Goal: Task Accomplishment & Management: Manage account settings

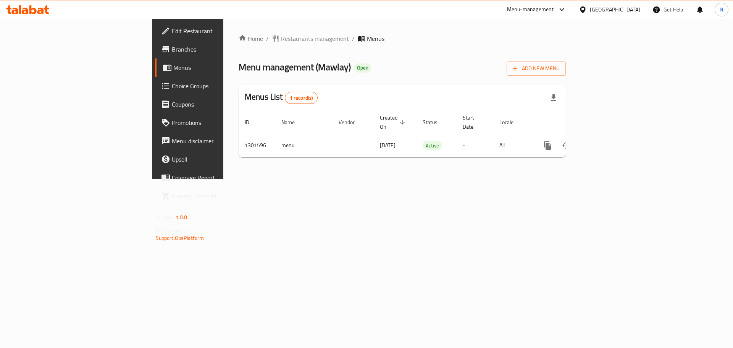
click at [172, 87] on span "Choice Groups" at bounding box center [220, 85] width 97 height 9
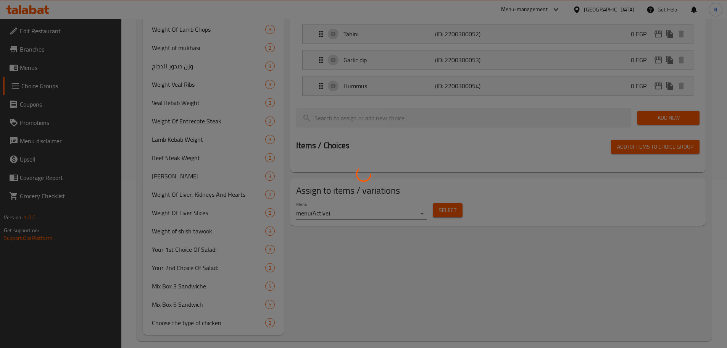
scroll to position [176, 0]
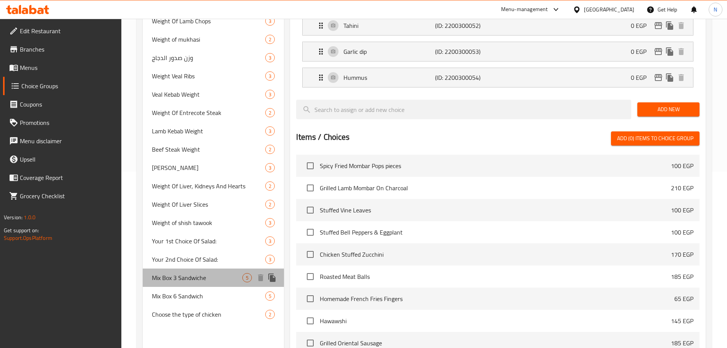
click at [172, 279] on span "Mix Box 3 Sandwiche" at bounding box center [197, 277] width 91 height 9
type input "Mix Box 3 Sandwiche"
type input "ميكس بوكس 3 ساندويتش"
type input "3"
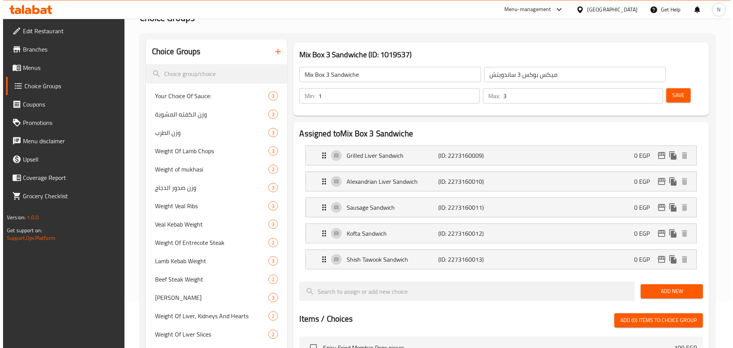
scroll to position [0, 0]
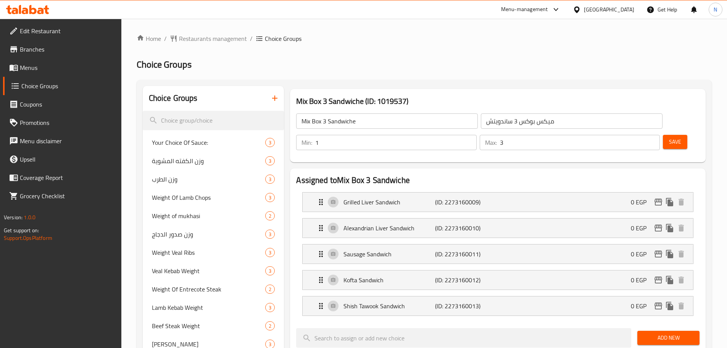
click at [512, 122] on input "ميكس بوكس 3 ساندويتش" at bounding box center [572, 120] width 182 height 15
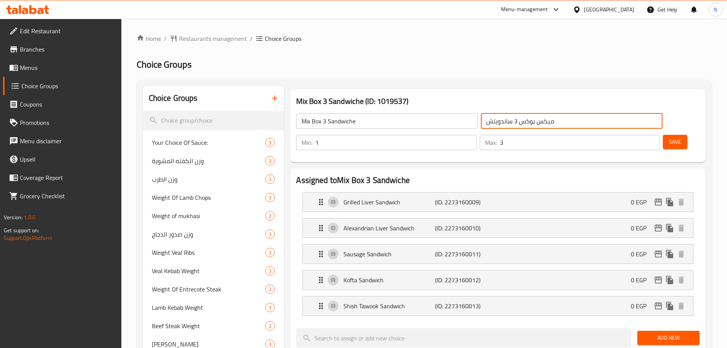
click at [512, 122] on input "ميكس بوكس 3 ساندويتش" at bounding box center [572, 120] width 182 height 15
click at [301, 123] on input "Mix Box 3 Sandwiche" at bounding box center [387, 120] width 182 height 15
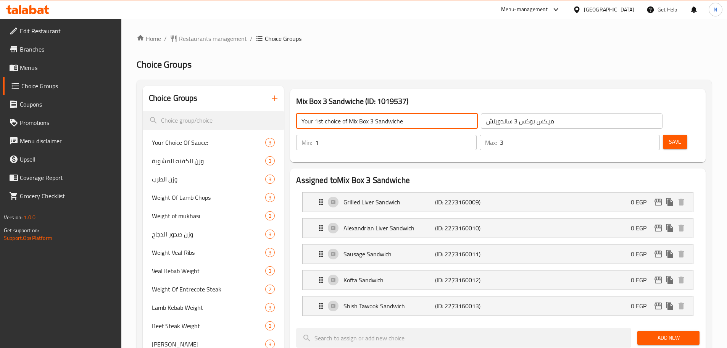
click at [373, 121] on input "Your 1st choice of Mix Box 3 Sandwiche" at bounding box center [387, 120] width 182 height 15
click at [372, 123] on input "Your 1st choice of Mix Box Sandwiche" at bounding box center [387, 120] width 182 height 15
click at [346, 121] on input "Your 1st Choice of Mix Box Sandwiche" at bounding box center [387, 120] width 182 height 15
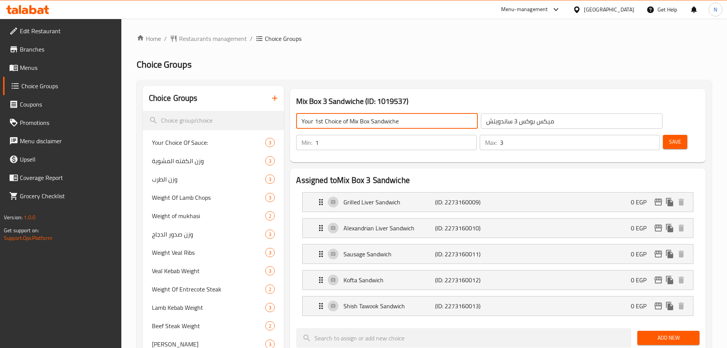
click at [346, 121] on input "Your 1st Choice of Mix Box Sandwiche" at bounding box center [387, 120] width 182 height 15
click at [346, 121] on input "Your 1st Choice Of Mix Box Sandwiche" at bounding box center [387, 120] width 182 height 15
click at [412, 119] on input "Your 1st Choice Of Mix Box Sandwiche" at bounding box center [387, 120] width 182 height 15
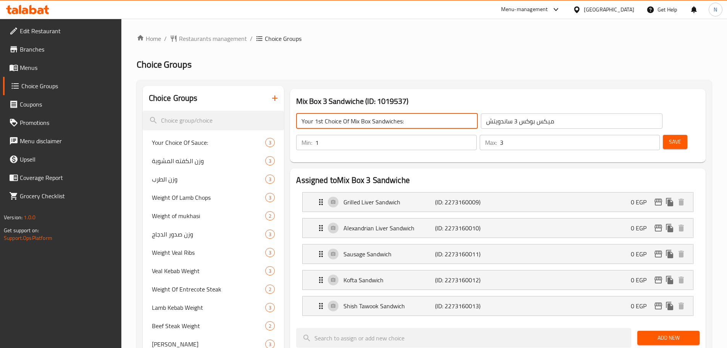
click at [412, 119] on input "Your 1st Choice Of Mix Box Sandwiches:" at bounding box center [387, 120] width 182 height 15
type input "Your 1st Choice Of Mix Box Sandwiches:"
click at [481, 127] on input "ميكس بوكس 3 ساندويتش" at bounding box center [572, 120] width 182 height 15
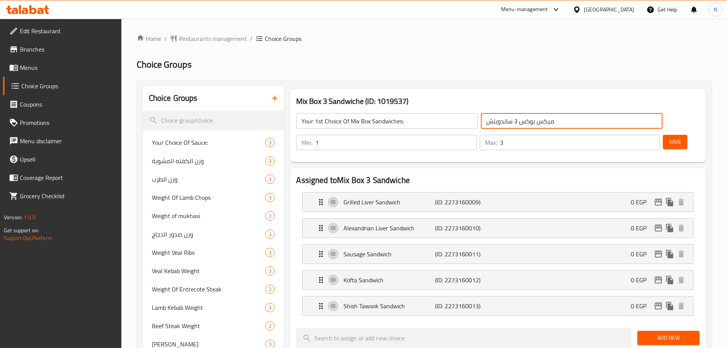
click at [481, 127] on input "ميكس بوكس 3 ساندويتش" at bounding box center [572, 120] width 182 height 15
click at [481, 120] on input "ميكس بوكس 3 ساندويتش" at bounding box center [572, 120] width 182 height 15
click at [481, 124] on input "ميكس بوكس 3 ساندويتش" at bounding box center [572, 120] width 182 height 15
paste input "اختيارك الأول من"
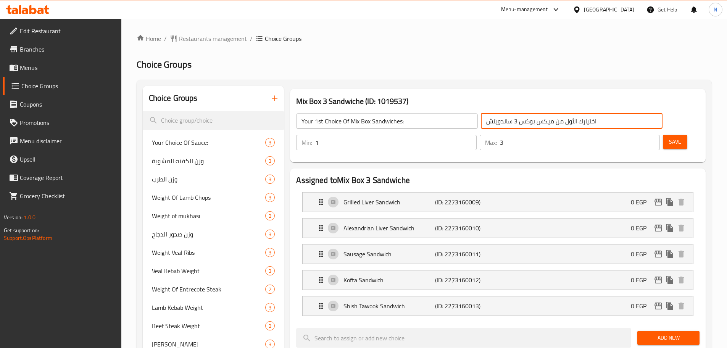
click at [481, 123] on input "اختيارك الأول من ميكس بوكس 3 ساندويتش" at bounding box center [572, 120] width 182 height 15
click at [481, 122] on input "اختيارك الأول من ميكس بوكس 3 ساندويتش" at bounding box center [572, 120] width 182 height 15
click at [481, 121] on input "اختيارك الأول من ميكس بوكس 3ساندويتش" at bounding box center [572, 120] width 182 height 15
type input "اختيارك الأول من ميكس بوكس ساندويتش"
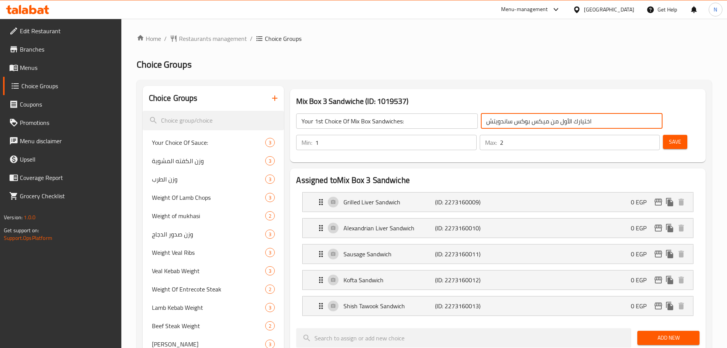
click at [640, 135] on input "2" at bounding box center [580, 142] width 160 height 15
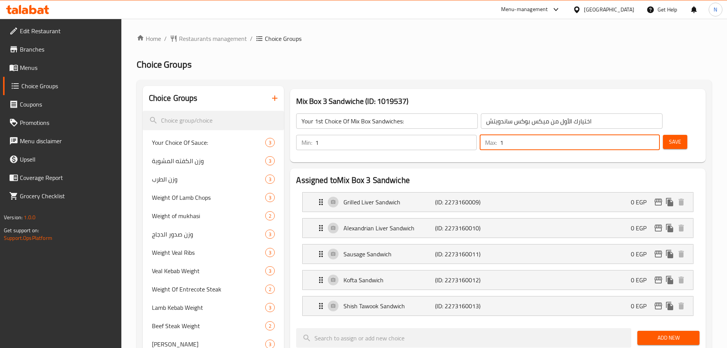
type input "1"
click at [640, 135] on input "1" at bounding box center [580, 142] width 160 height 15
click at [669, 137] on span "Save" at bounding box center [675, 142] width 12 height 10
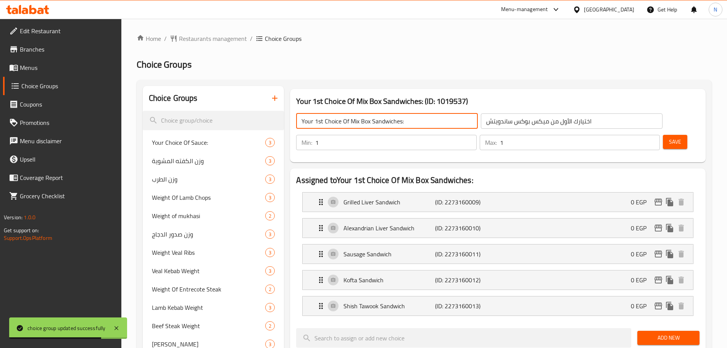
click at [358, 122] on input "Your 1st Choice Of Mix Box Sandwiches:" at bounding box center [387, 120] width 182 height 15
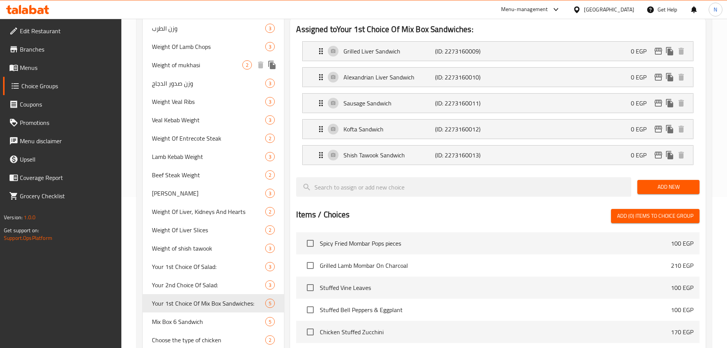
scroll to position [229, 0]
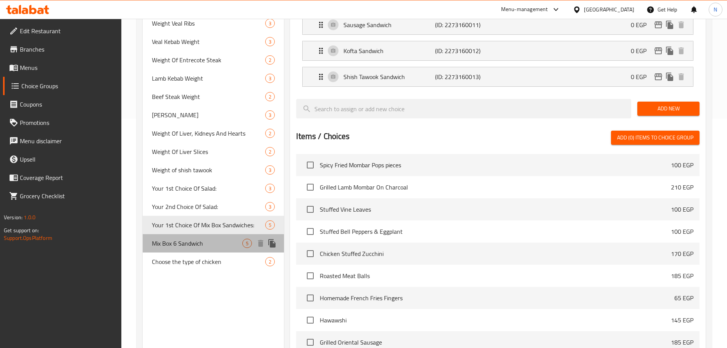
click at [202, 246] on span "Mix Box 6 Sandwich" at bounding box center [197, 242] width 91 height 9
type input "Mix Box 6 Sandwich"
type input "ميكس بوكس 6 ساندويتشات"
type input "3"
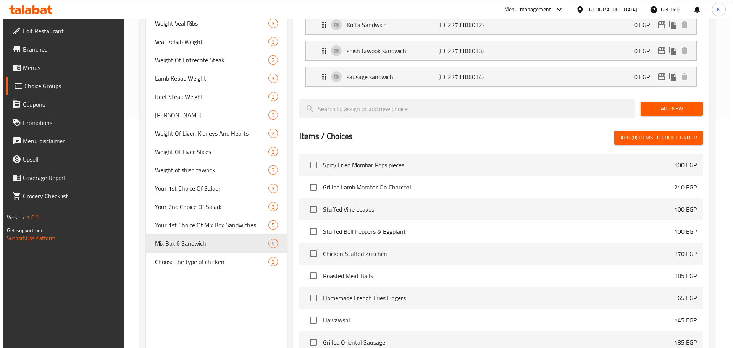
scroll to position [0, 0]
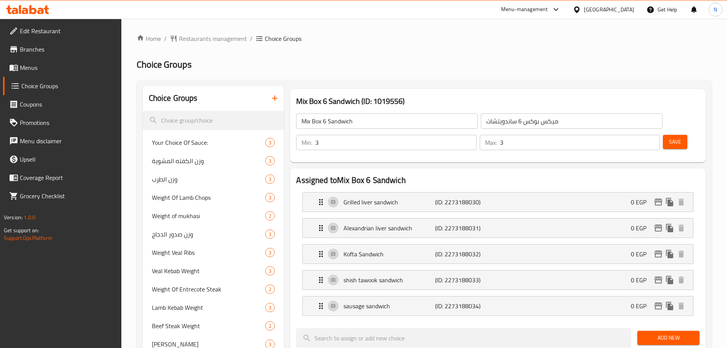
click at [378, 124] on input "Mix Box 6 Sandwich" at bounding box center [387, 120] width 182 height 15
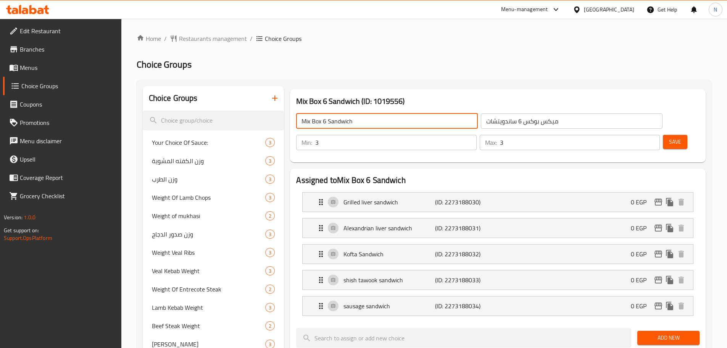
click at [378, 124] on input "Mix Box 6 Sandwich" at bounding box center [387, 120] width 182 height 15
paste input "Your 2nd Choice Of Mix Box Sandwiches:"
type input "Your 2nd Choice Of Mix Box Sandwiches:"
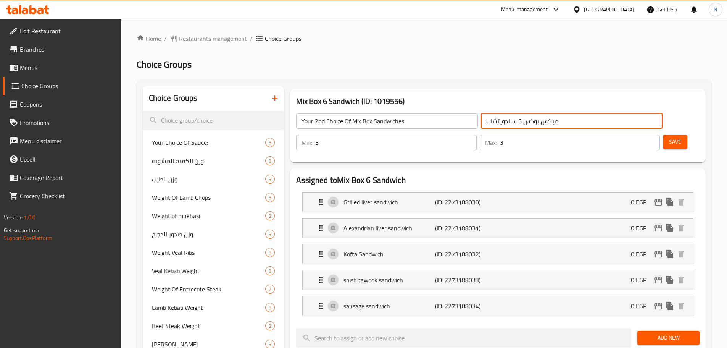
click at [481, 124] on input "ميكس بوكس 6 ساندويتشات" at bounding box center [572, 120] width 182 height 15
paste input "اختيارك الثاني من"
click at [481, 124] on input "اختيارك الثاني من ميكس بوكس 6 ساندويتشات" at bounding box center [572, 120] width 182 height 15
click at [481, 123] on input "اختيارك الثاني من ميكس بوكس 6 ساندويتشات" at bounding box center [572, 120] width 182 height 15
type input "اختيارك الثاني من ميكس بوكس ساندويتشات"
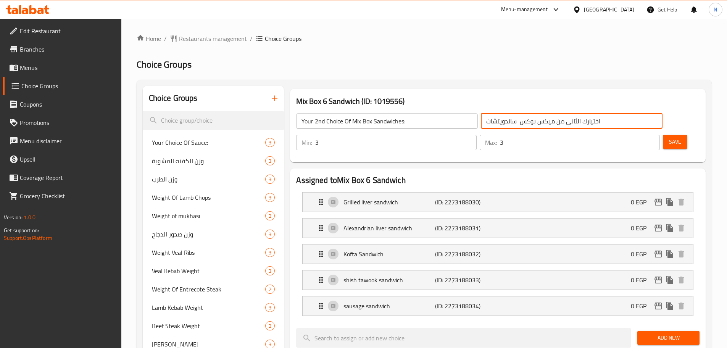
click at [476, 135] on input "4" at bounding box center [395, 142] width 161 height 15
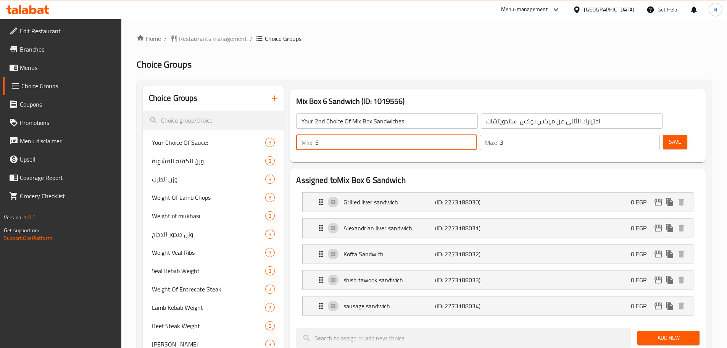
click at [476, 135] on input "5" at bounding box center [395, 142] width 161 height 15
click at [476, 135] on input "4" at bounding box center [395, 142] width 161 height 15
click at [476, 135] on input "3" at bounding box center [395, 142] width 161 height 15
click at [476, 135] on input "2" at bounding box center [395, 142] width 161 height 15
type input "1"
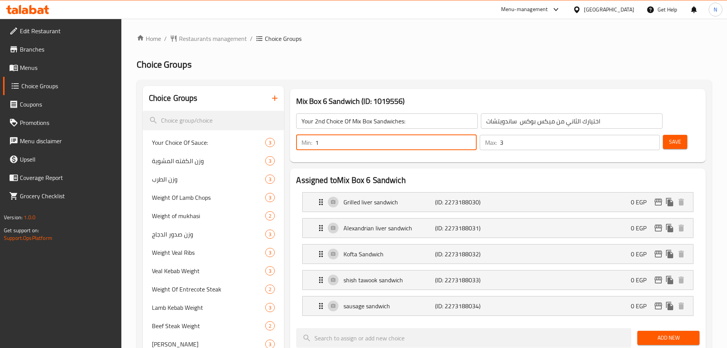
click at [476, 135] on input "1" at bounding box center [395, 142] width 161 height 15
click at [637, 135] on input "2" at bounding box center [580, 142] width 160 height 15
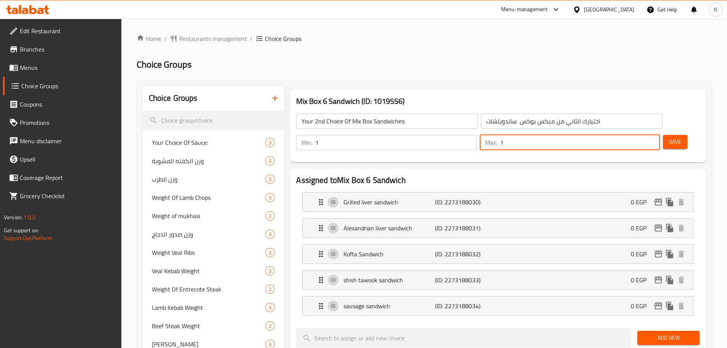
click at [637, 135] on input "1" at bounding box center [580, 142] width 160 height 15
click at [637, 135] on input "0" at bounding box center [580, 142] width 160 height 15
type input "1"
click at [639, 135] on input "1" at bounding box center [580, 142] width 160 height 15
click at [669, 137] on span "Save" at bounding box center [675, 142] width 12 height 10
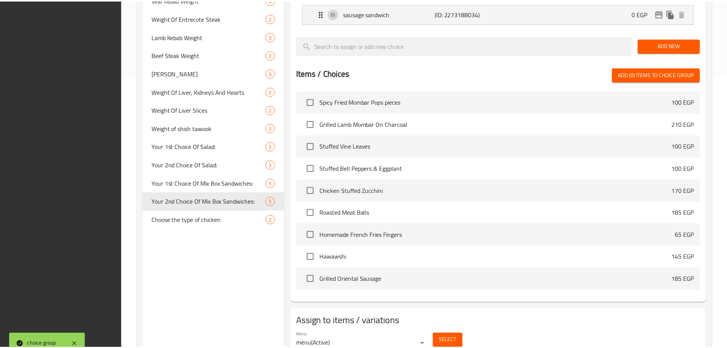
scroll to position [303, 0]
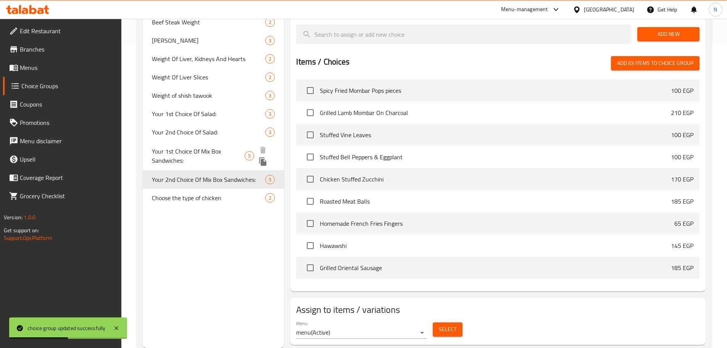
drag, startPoint x: 198, startPoint y: 155, endPoint x: 212, endPoint y: 156, distance: 13.4
click at [198, 155] on span "Your 1st Choice Of Mix Box Sandwiches:" at bounding box center [198, 156] width 93 height 18
type input "Your 1st Choice Of Mix Box Sandwiches:"
type input "اختيارك الأول من ميكس بوكس ساندويتش"
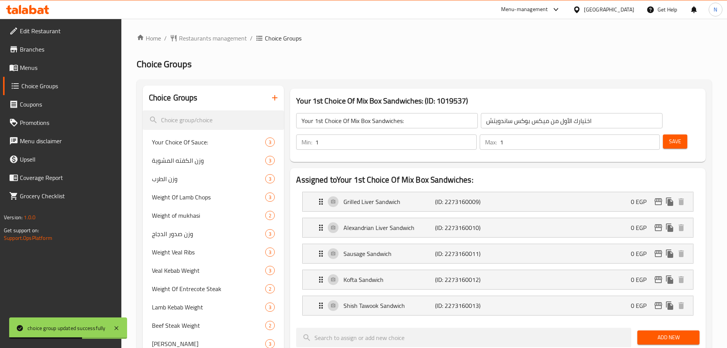
scroll to position [0, 0]
click at [491, 121] on input "اختيارك الأول من ميكس بوكس ساندويتش" at bounding box center [572, 120] width 182 height 15
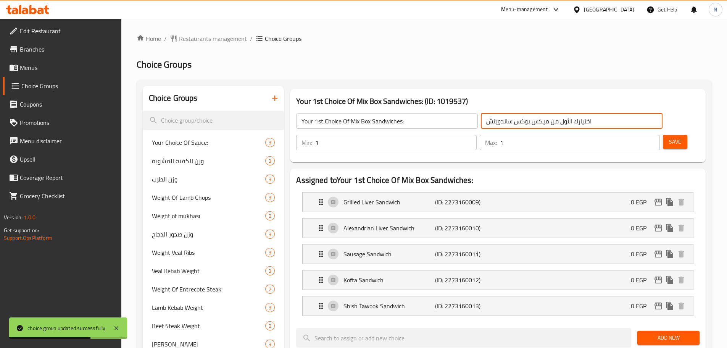
click at [491, 121] on input "اختيارك الأول من ميكس بوكس ساندويتش" at bounding box center [572, 120] width 182 height 15
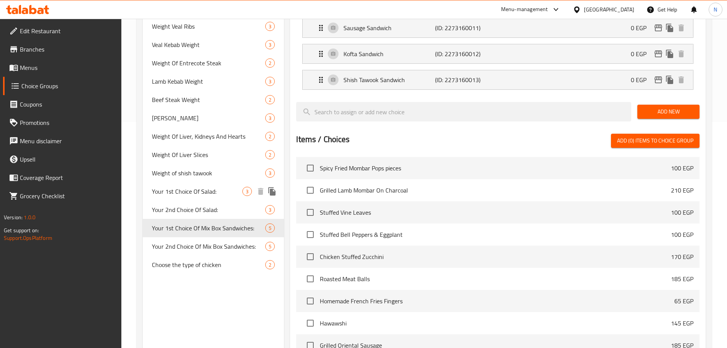
scroll to position [267, 0]
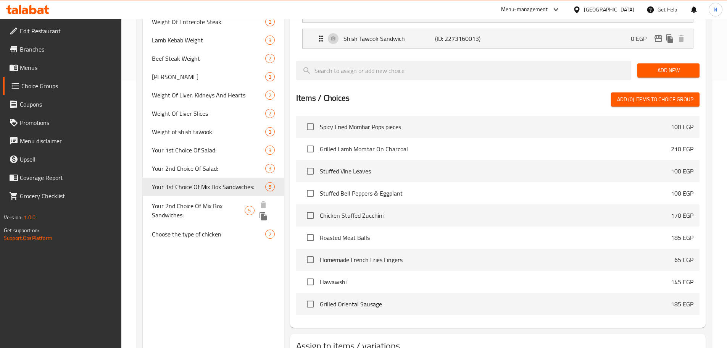
click at [264, 214] on icon "duplicate" at bounding box center [262, 216] width 7 height 8
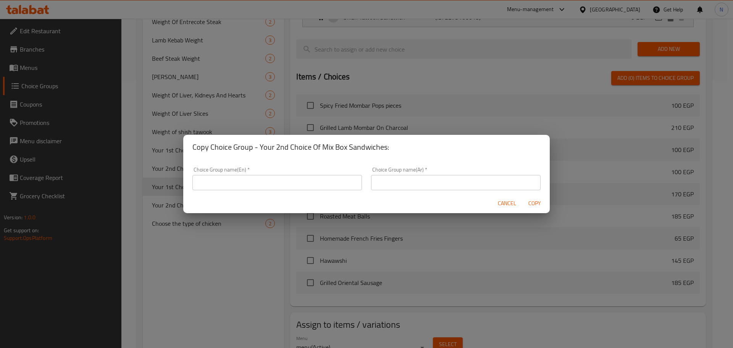
click at [294, 180] on input "text" at bounding box center [276, 182] width 169 height 15
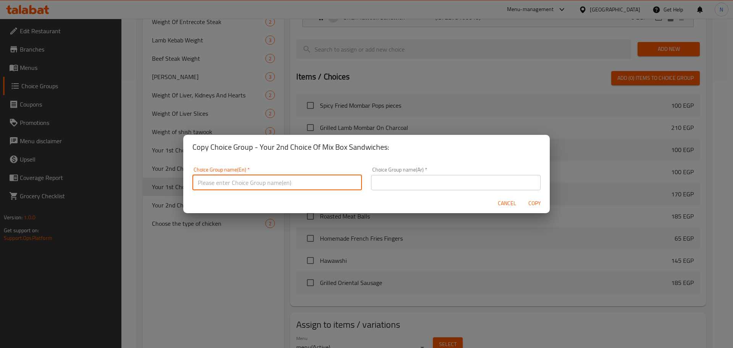
paste input "Your 3rd Choice Of Mix Box Sandwiches:"
type input "Your 3rd Choice Of Mix Box Sandwiches:"
click at [381, 183] on input "text" at bounding box center [455, 182] width 169 height 15
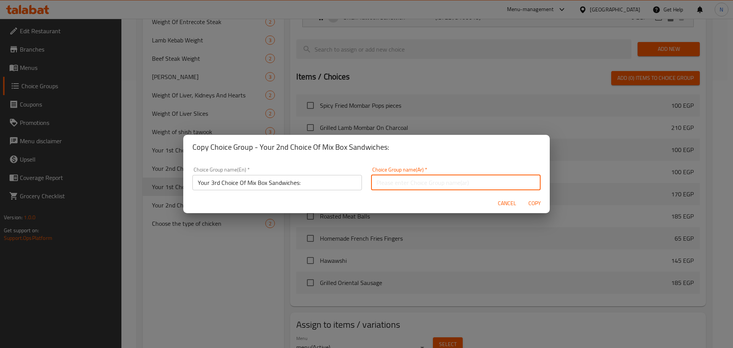
paste input "اختيارك الأول من ميكس بوكس ساندويتش"
drag, startPoint x: 484, startPoint y: 182, endPoint x: 438, endPoint y: 184, distance: 45.8
click at [438, 184] on input "اختيارك الأول من ميكس بوكس ساندويتش" at bounding box center [455, 182] width 169 height 15
paste input "الث"
type input "اختيارك الثالث من ميكس بوكس ساندويتش"
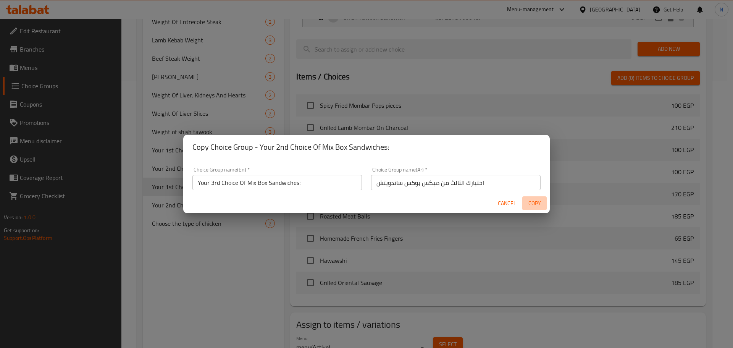
click at [533, 206] on span "Copy" at bounding box center [534, 203] width 18 height 10
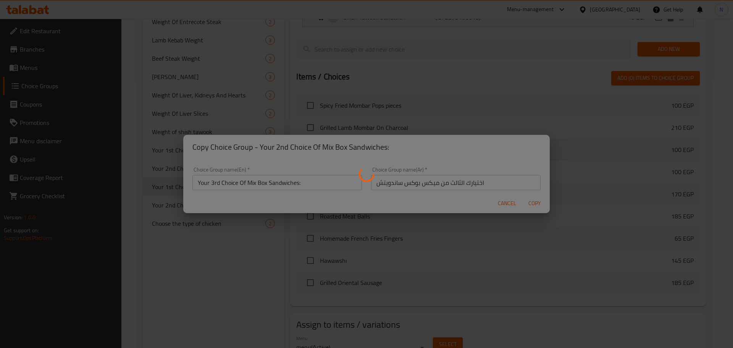
type input "Your 3rd Choice Of Mix Box Sandwiches:"
type input "اختيارك الثالث من ميكس بوكس ساندويتش"
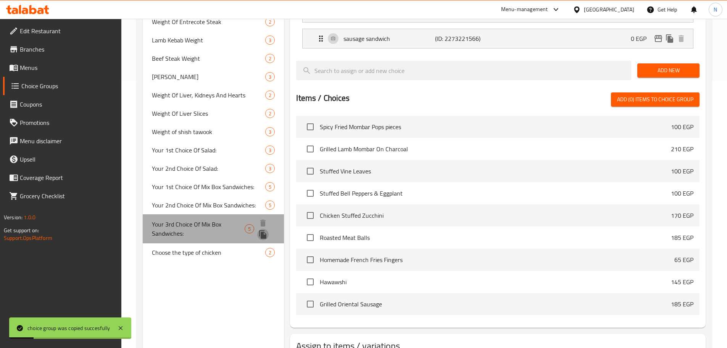
click at [264, 236] on icon "duplicate" at bounding box center [262, 234] width 7 height 8
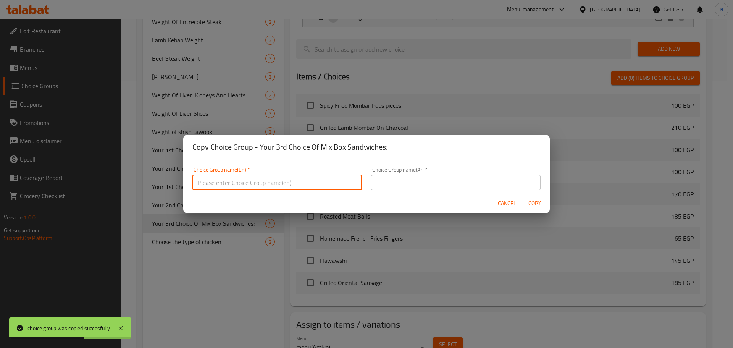
click at [308, 178] on input "text" at bounding box center [276, 182] width 169 height 15
paste input "Your 4th Choice Of Mix Box Sandwiches:"
type input "Your 4th Choice Of Mix Box Sandwiches:"
click at [422, 180] on input "text" at bounding box center [455, 182] width 169 height 15
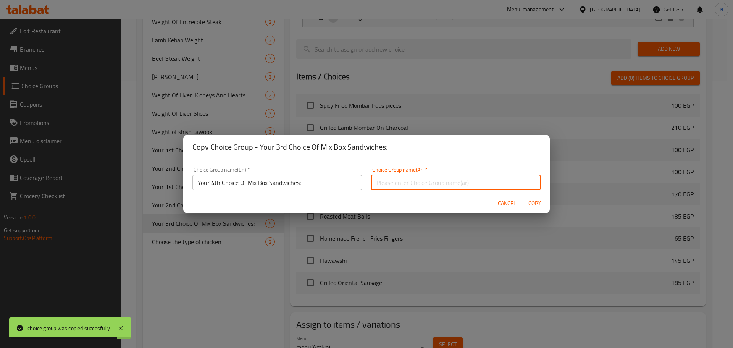
paste input "اختيارك الأول من ميكس بوكس ساندويتش"
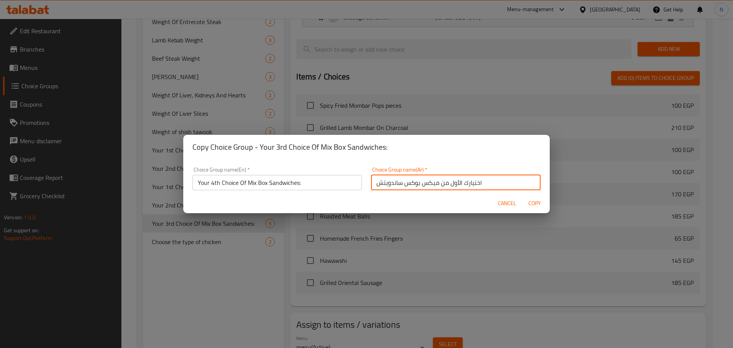
click at [448, 184] on input "اختيارك الأول من ميكس بوكس ساندويتش" at bounding box center [455, 182] width 169 height 15
click at [449, 183] on input "اختيارك الأول من ميكس بوكس ساندويتش" at bounding box center [455, 182] width 169 height 15
paste input "ابع"
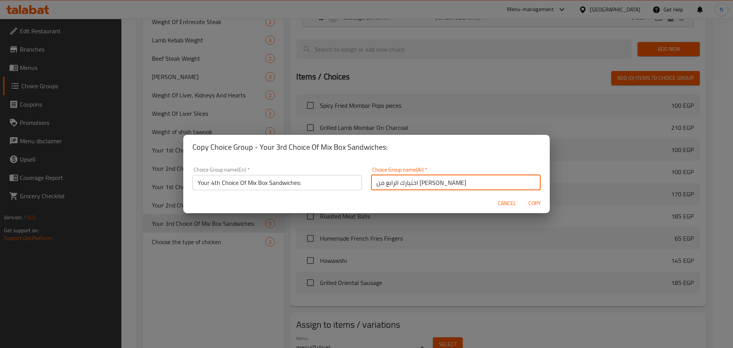
type input "اختيارك الرابع من ميكس بوكس ساندويتش"
click at [536, 205] on span "Copy" at bounding box center [534, 203] width 18 height 10
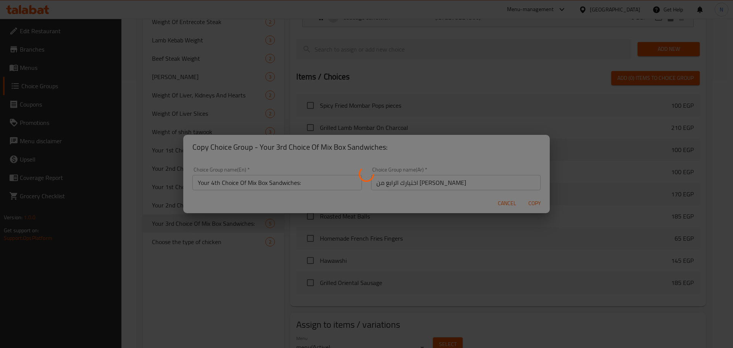
type input "Your 4th Choice Of Mix Box Sandwiches:"
type input "اختيارك الرابع من ميكس بوكس ساندويتش"
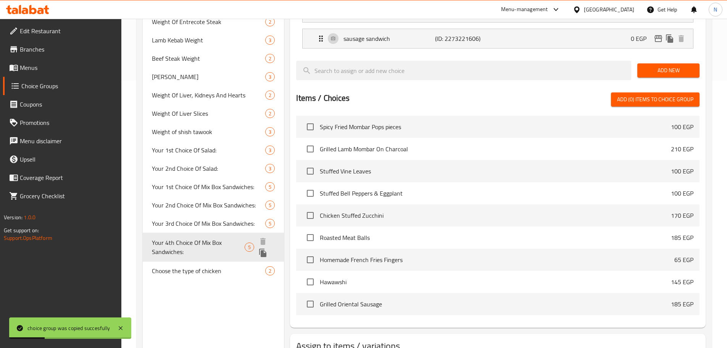
click at [264, 253] on icon "duplicate" at bounding box center [262, 252] width 7 height 8
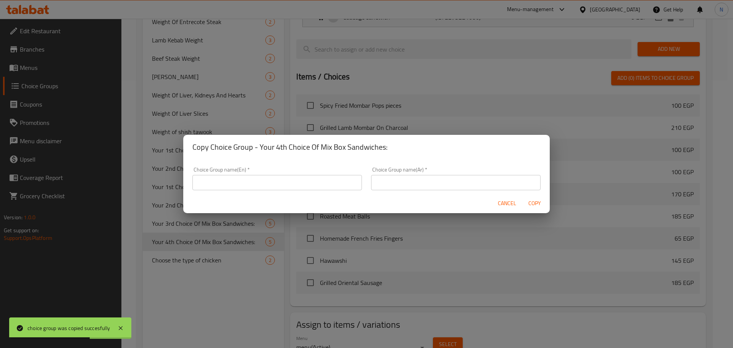
click at [290, 180] on input "text" at bounding box center [276, 182] width 169 height 15
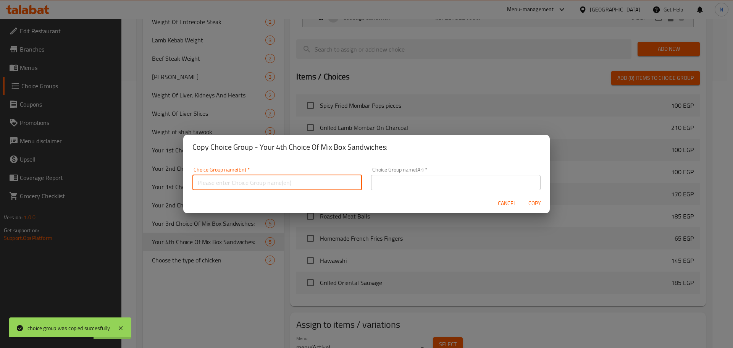
paste input "Your 5th Choice Of Mix Box Sandwiches:"
type input "Your 5th Choice Of Mix Box Sandwiches:"
click at [425, 182] on input "text" at bounding box center [455, 182] width 169 height 15
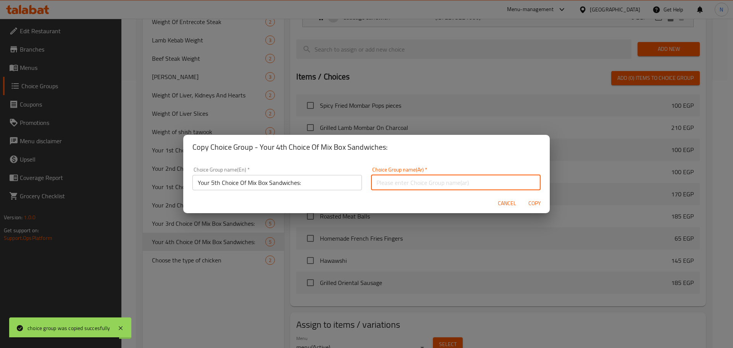
paste input "اختيارك الأول من ميكس بوكس ساندويتش"
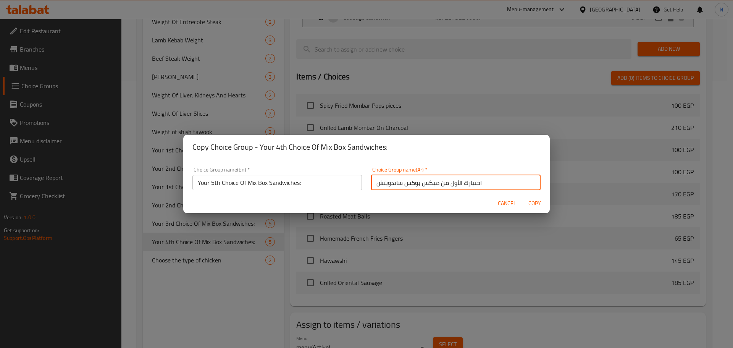
click at [455, 180] on input "اختيارك الأول من ميكس بوكس ساندويتش" at bounding box center [455, 182] width 169 height 15
paste input "امس"
type input "اختيارك الخامس من ميكس بوكس ساندويتش"
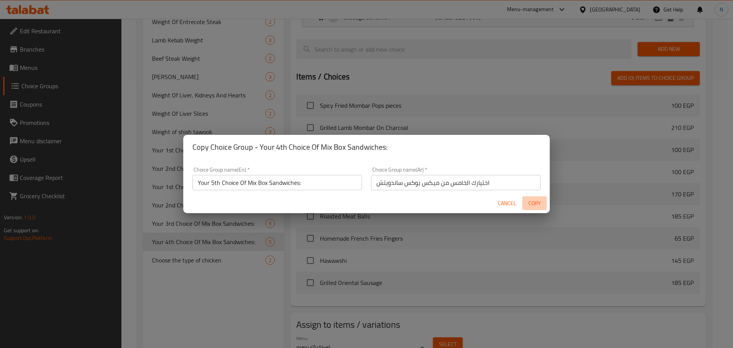
click at [531, 202] on span "Copy" at bounding box center [534, 203] width 18 height 10
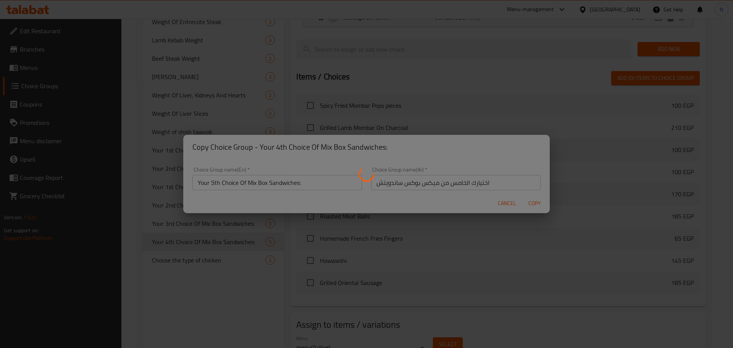
type input "Your 5th Choice Of Mix Box Sandwiches:"
type input "اختيارك الخامس من ميكس بوكس ساندويتش"
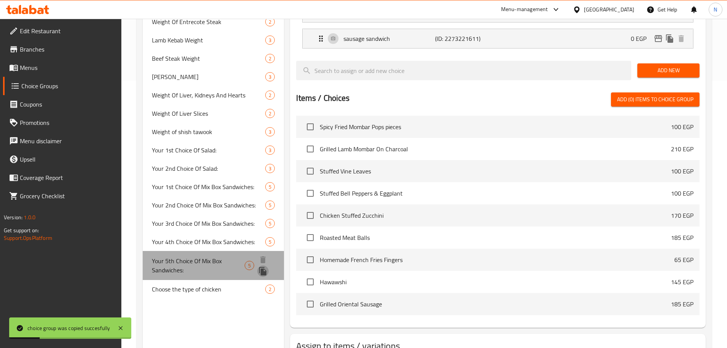
click at [264, 269] on icon "duplicate" at bounding box center [262, 270] width 9 height 9
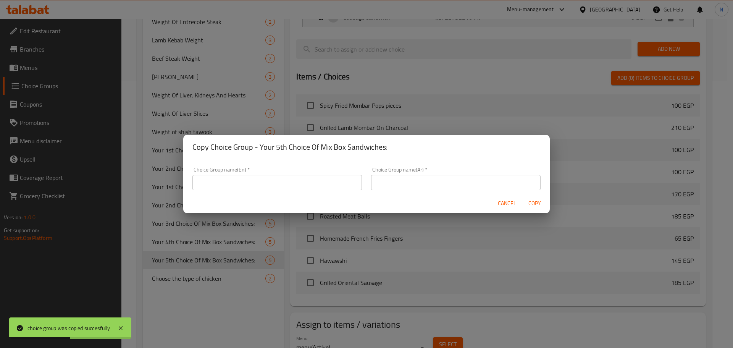
click at [341, 184] on input "text" at bounding box center [276, 182] width 169 height 15
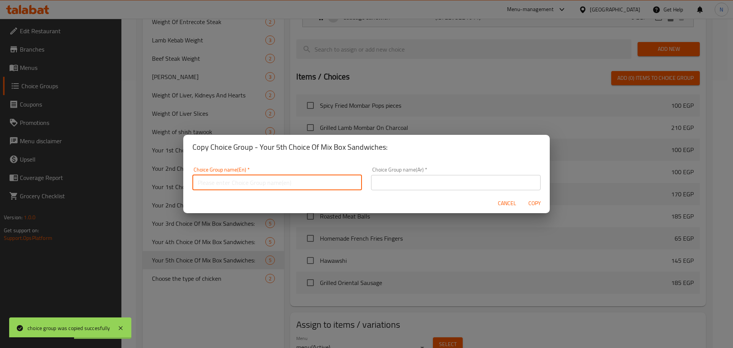
paste input "Your 6th Choice Of Mix Box Sandwiches:"
type input "Your 6th Choice Of Mix Box Sandwiches:"
click at [400, 186] on input "text" at bounding box center [455, 182] width 169 height 15
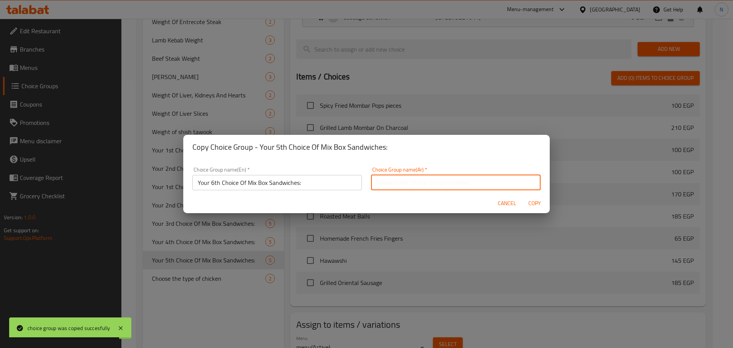
paste input "اختيارك الأول من ميكس بوكس ساندويتش"
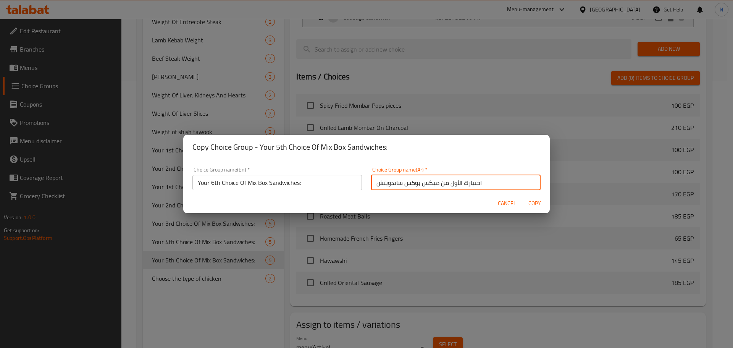
click at [452, 183] on input "اختيارك الأول من ميكس بوكس ساندويتش" at bounding box center [455, 182] width 169 height 15
paste input "ادس"
type input "اختيارك السادس من ميكس بوكس ساندويتش"
click at [540, 203] on span "Copy" at bounding box center [534, 203] width 18 height 10
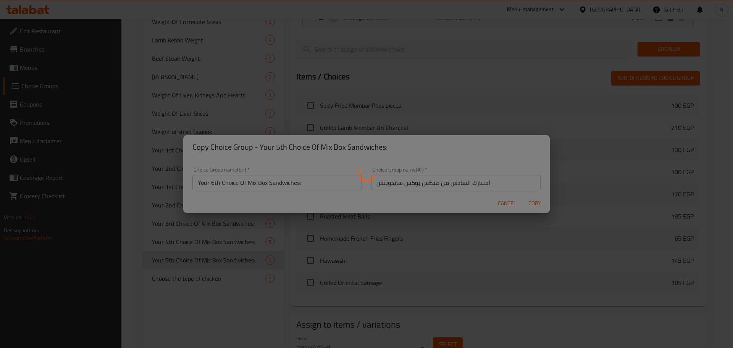
type input "Your 6th Choice Of Mix Box Sandwiches:"
type input "اختيارك السادس من ميكس بوكس ساندويتش"
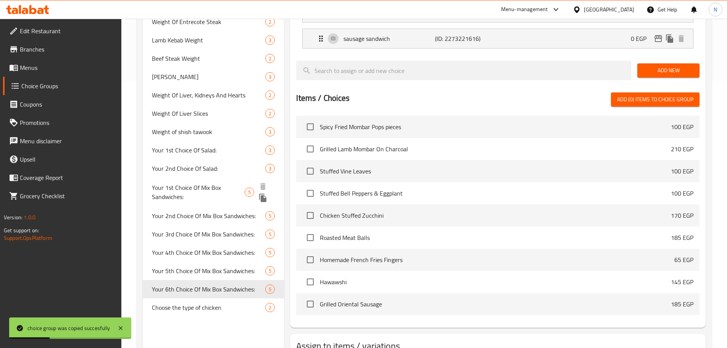
click at [189, 184] on span "Your 1st Choice Of Mix Box Sandwiches:" at bounding box center [198, 192] width 93 height 18
type input "Your 1st Choice Of Mix Box Sandwiches:"
type input "اختيارك الأول من ميكس بوكس ساندويتش"
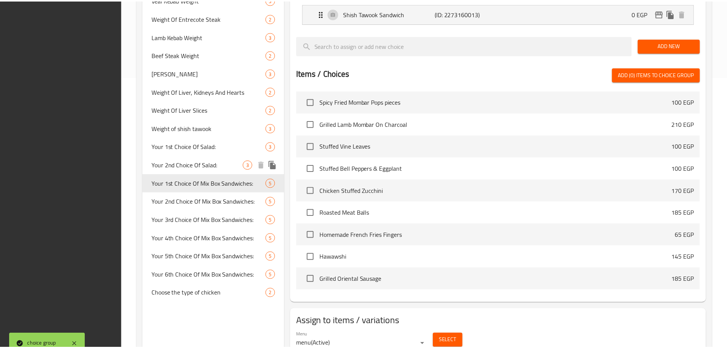
scroll to position [303, 0]
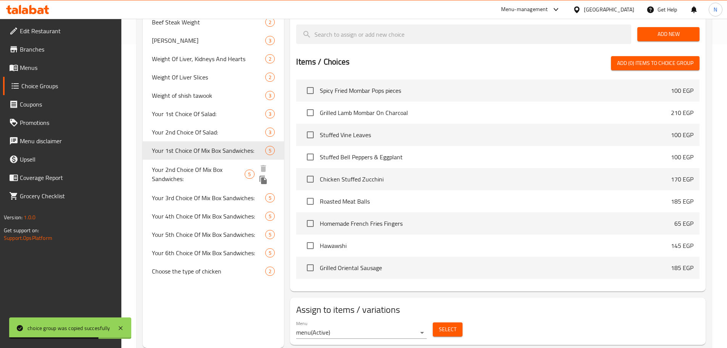
drag, startPoint x: 216, startPoint y: 169, endPoint x: 443, endPoint y: 107, distance: 234.8
click at [216, 169] on span "Your 2nd Choice Of Mix Box Sandwiches:" at bounding box center [198, 174] width 93 height 18
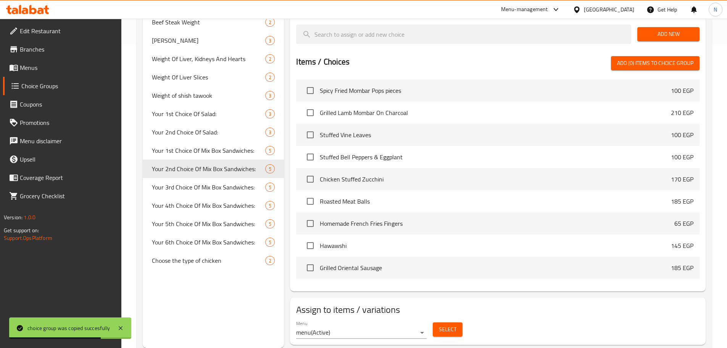
type input "Your 2nd Choice Of Mix Box Sandwiches:"
type input "اختيارك الثاني من ميكس بوكس ساندويتشات"
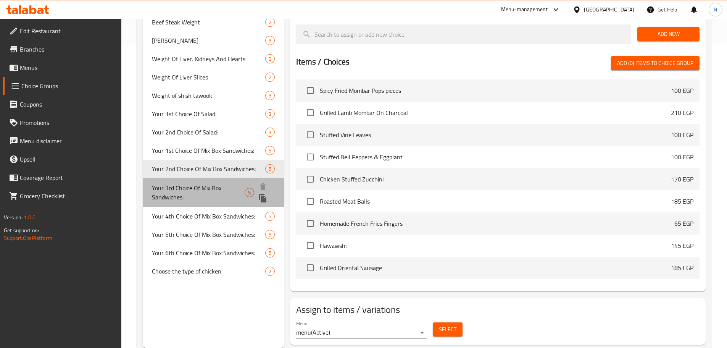
click at [213, 193] on span "Your 3rd Choice Of Mix Box Sandwiches:" at bounding box center [198, 192] width 93 height 18
type input "Your 3rd Choice Of Mix Box Sandwiches:"
type input "اختيارك الثالث من ميكس بوكس ساندويتش"
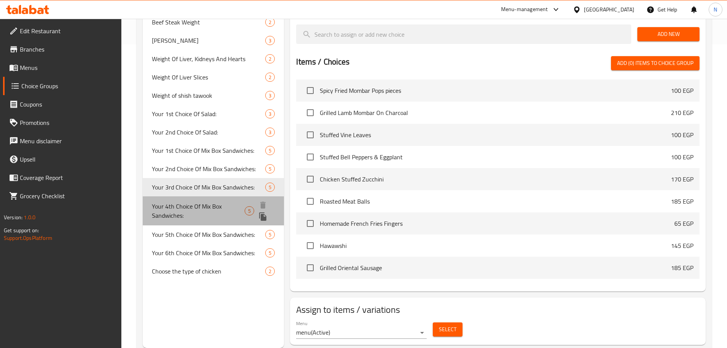
click at [191, 216] on span "Your 4th Choice Of Mix Box Sandwiches:" at bounding box center [198, 210] width 93 height 18
type input "Your 4th Choice Of Mix Box Sandwiches:"
type input "اختيارك الرابع من ميكس بوكس ساندويتش"
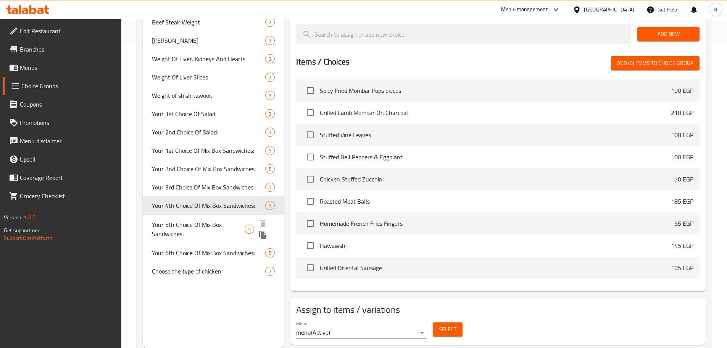
click at [201, 230] on span "Your 5th Choice Of Mix Box Sandwiches:" at bounding box center [198, 229] width 93 height 18
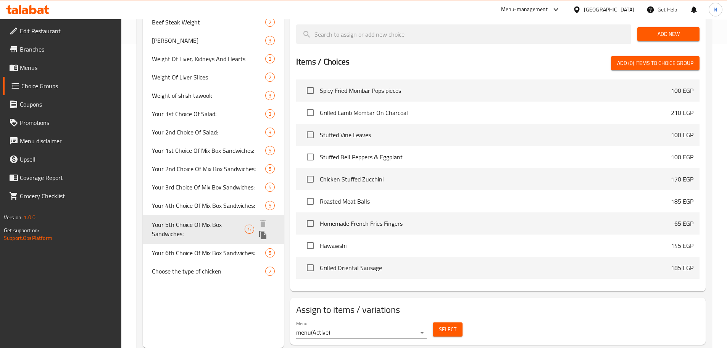
type input "Your 5th Choice Of Mix Box Sandwiches:"
type input "اختيارك الخامس من ميكس بوكس ساندويتش"
click at [206, 243] on span "Your 6th Choice Of Mix Box Sandwiches:" at bounding box center [198, 247] width 93 height 18
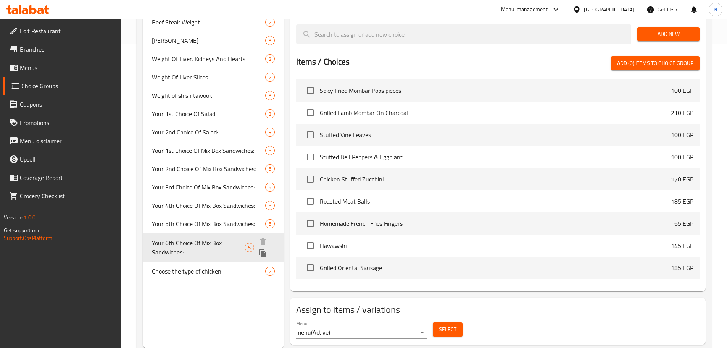
type input "Your 6th Choice Of Mix Box Sandwiches:"
type input "اختيارك السادس من ميكس بوكس ساندويتش"
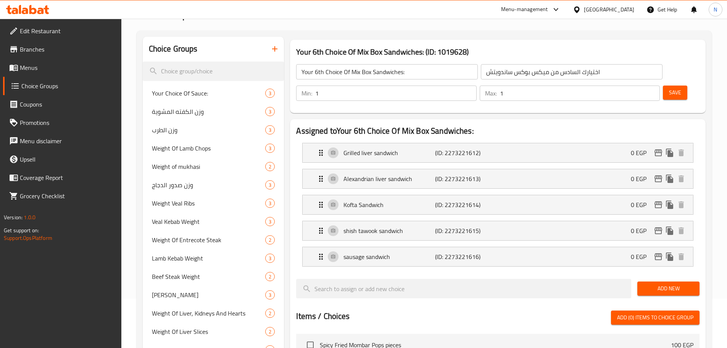
scroll to position [0, 0]
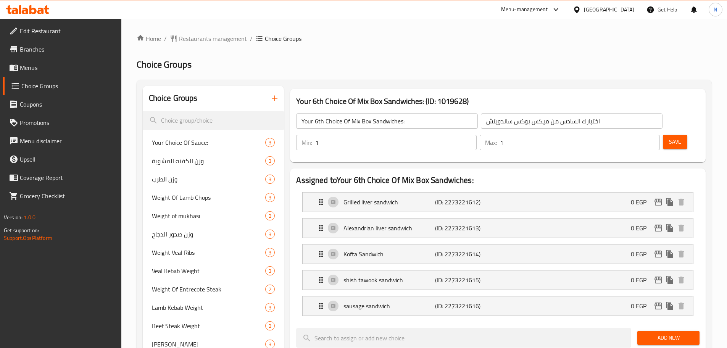
click at [37, 67] on span "Menus" at bounding box center [67, 67] width 95 height 9
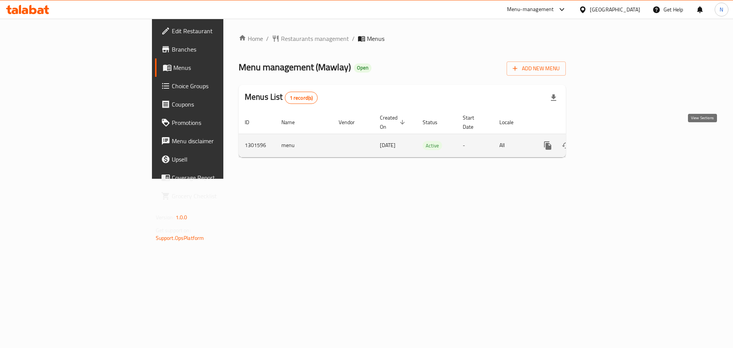
click at [607, 141] on icon "enhanced table" at bounding box center [602, 145] width 9 height 9
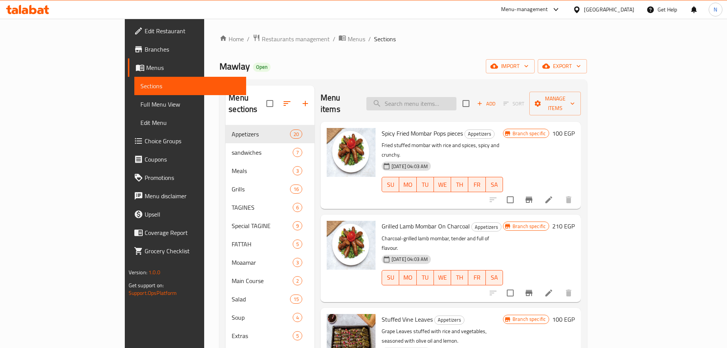
click at [428, 104] on input "search" at bounding box center [411, 103] width 90 height 13
paste input "Mix Box 6 Sandwiches"
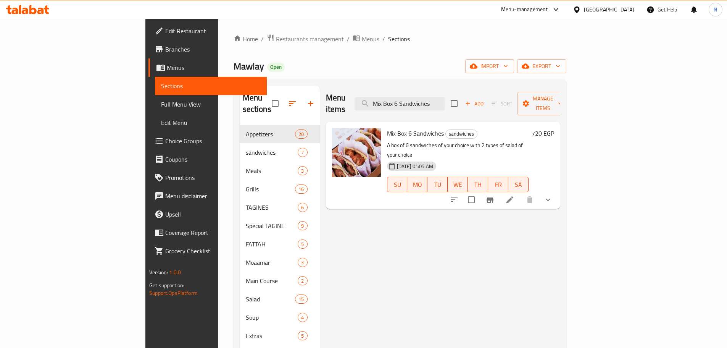
type input "Mix Box 6 Sandwiches"
click at [514, 195] on icon at bounding box center [509, 199] width 9 height 9
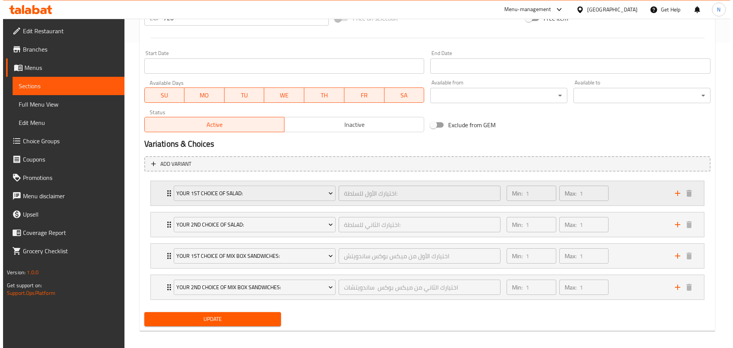
scroll to position [309, 0]
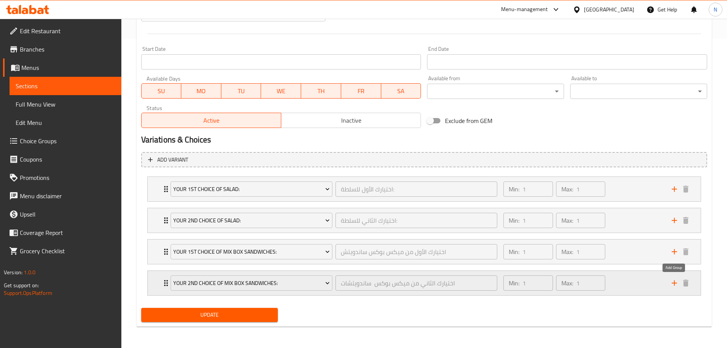
click at [673, 281] on icon "add" at bounding box center [674, 282] width 9 height 9
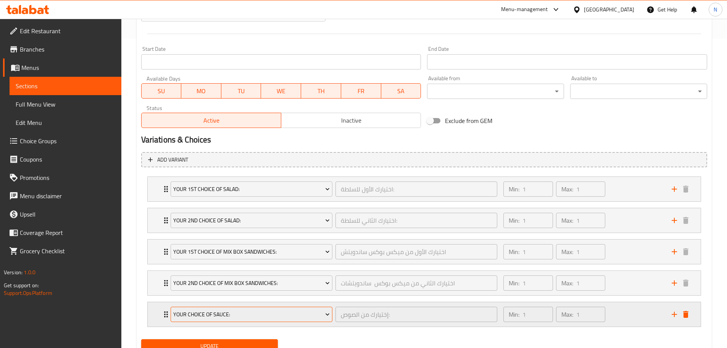
click at [293, 315] on span "Your Choice Of Sauce:" at bounding box center [251, 314] width 156 height 10
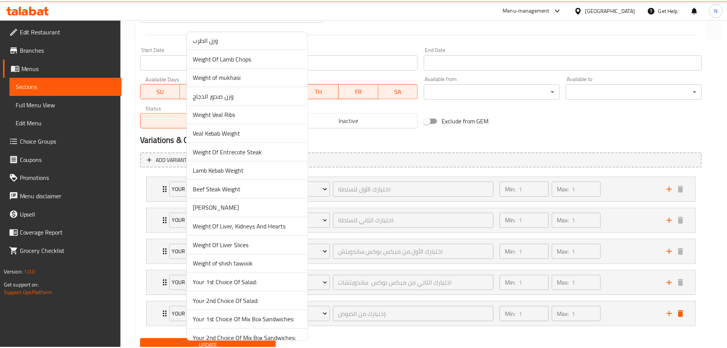
scroll to position [144, 0]
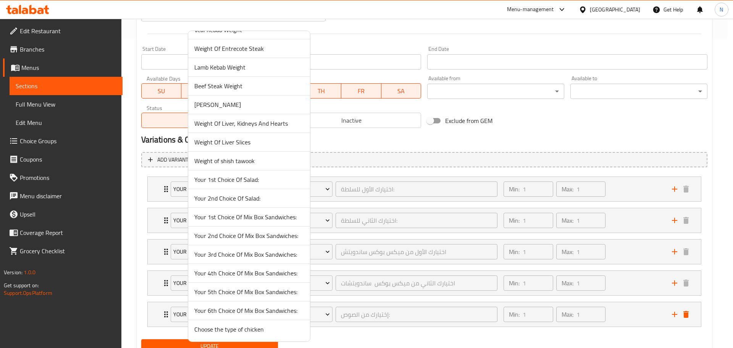
click at [231, 256] on span "Your 3rd Choice Of Mix Box Sandwiches:" at bounding box center [249, 254] width 110 height 9
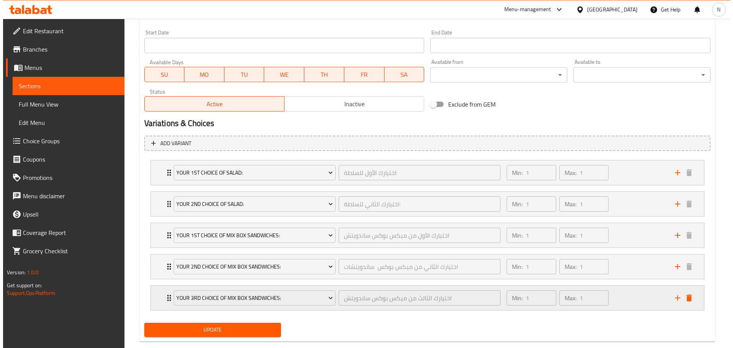
scroll to position [340, 0]
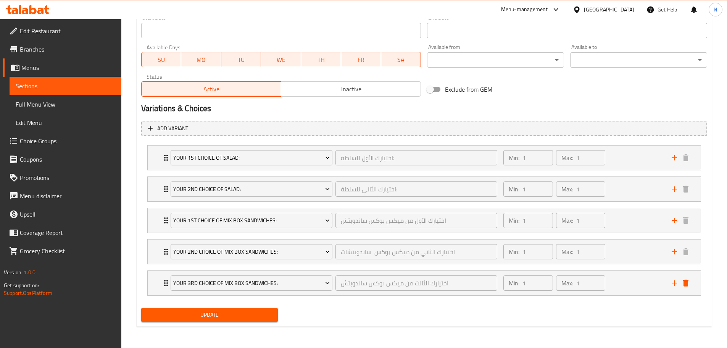
click at [234, 316] on span "Update" at bounding box center [209, 315] width 125 height 10
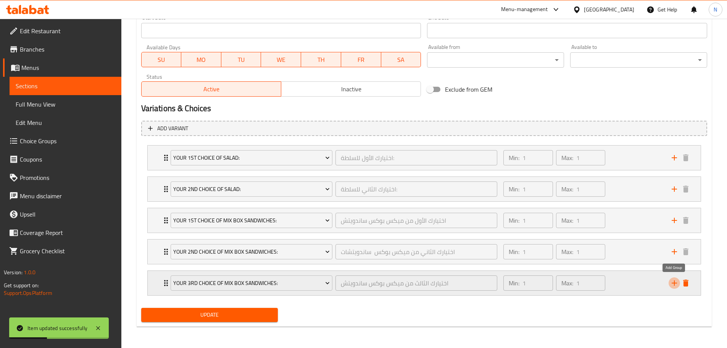
click at [673, 284] on icon "add" at bounding box center [674, 282] width 9 height 9
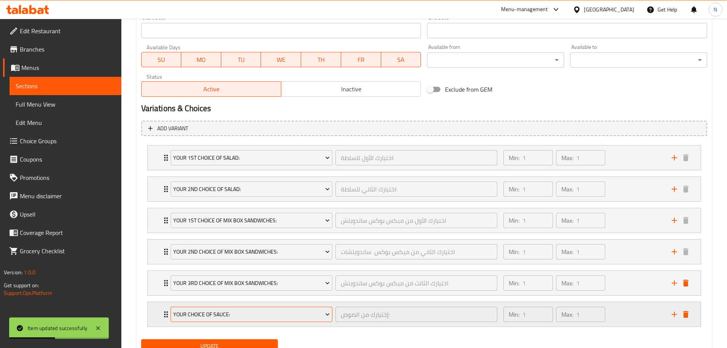
click at [301, 319] on button "Your Choice Of Sauce:" at bounding box center [252, 313] width 162 height 15
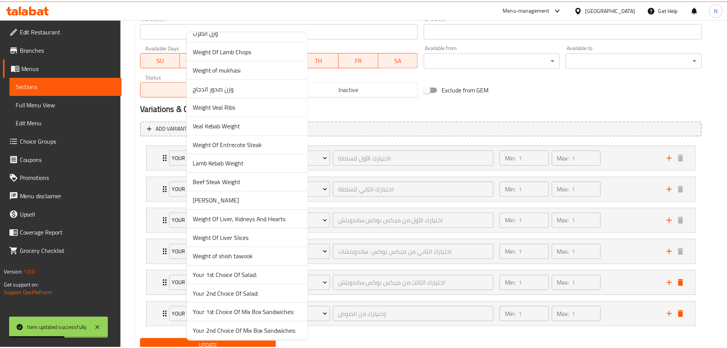
scroll to position [144, 0]
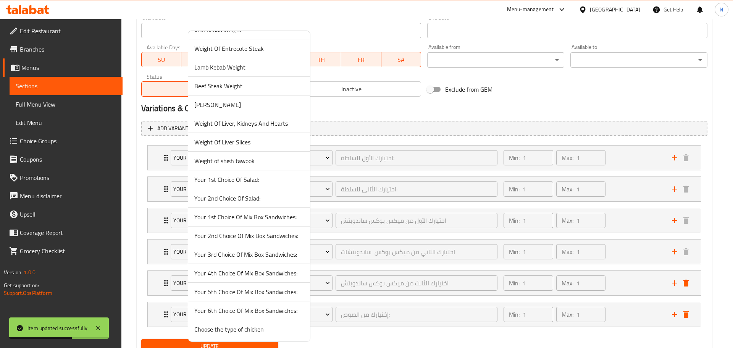
click at [226, 273] on span "Your 4th Choice Of Mix Box Sandwiches:" at bounding box center [249, 272] width 110 height 9
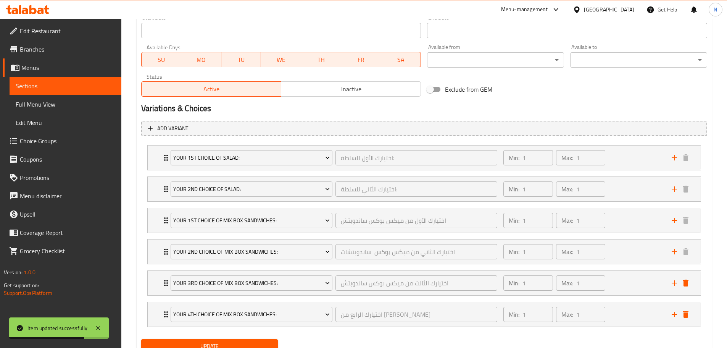
click at [219, 345] on span "Update" at bounding box center [209, 346] width 125 height 10
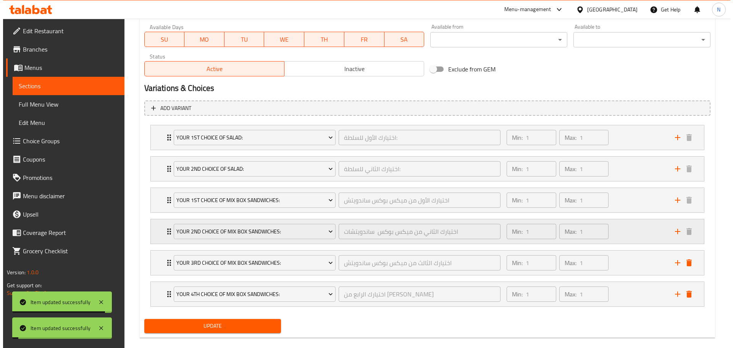
scroll to position [372, 0]
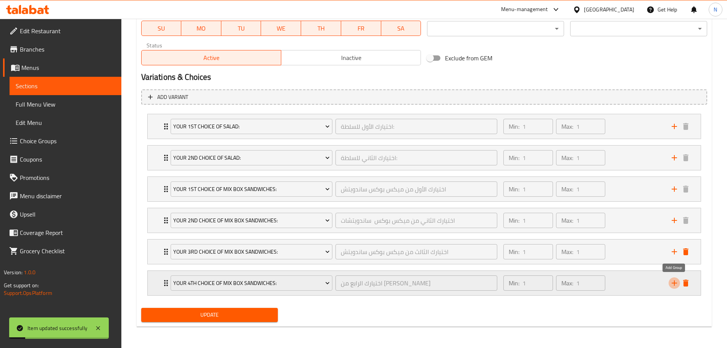
click at [672, 279] on icon "add" at bounding box center [674, 282] width 9 height 9
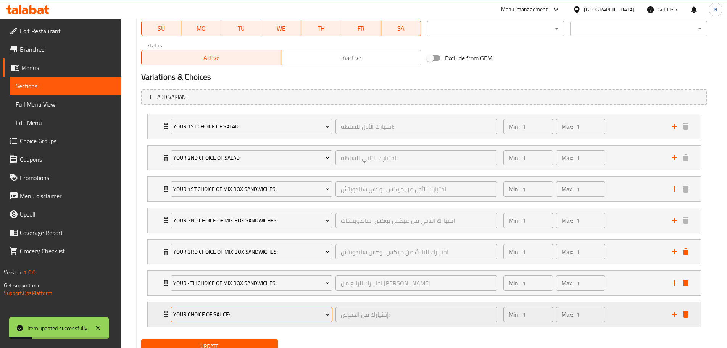
click at [228, 316] on span "Your Choice Of Sauce:" at bounding box center [251, 314] width 156 height 10
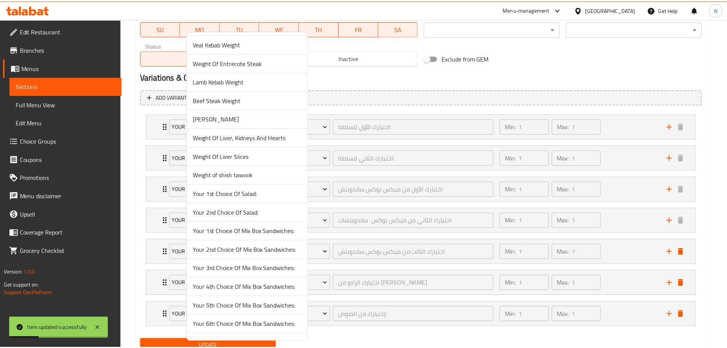
scroll to position [144, 0]
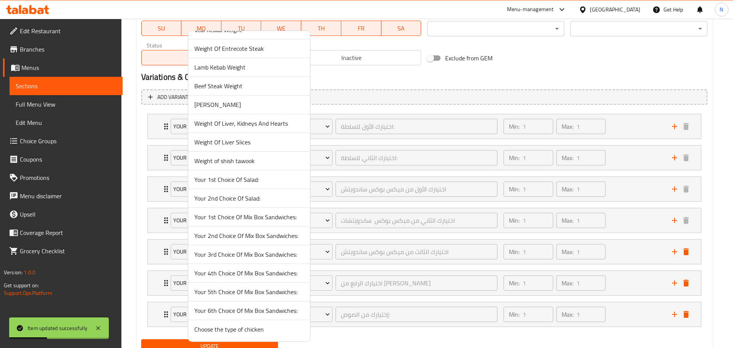
click at [225, 296] on span "Your 5th Choice Of Mix Box Sandwiches:" at bounding box center [249, 291] width 110 height 9
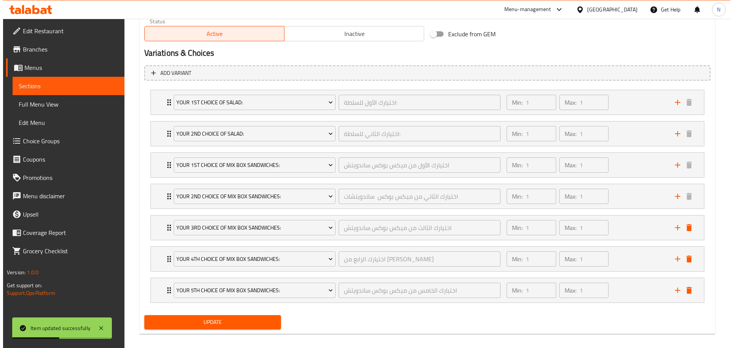
scroll to position [403, 0]
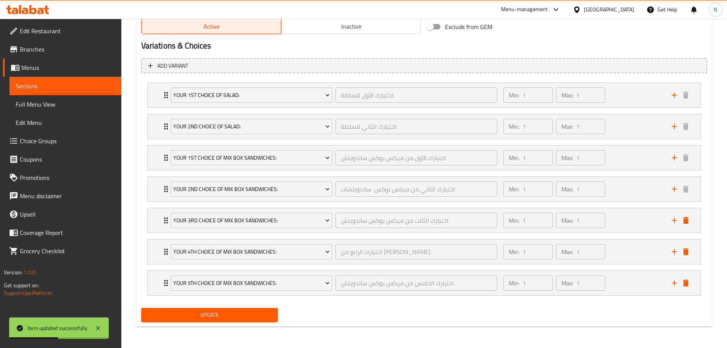
click at [225, 313] on span "Update" at bounding box center [209, 315] width 125 height 10
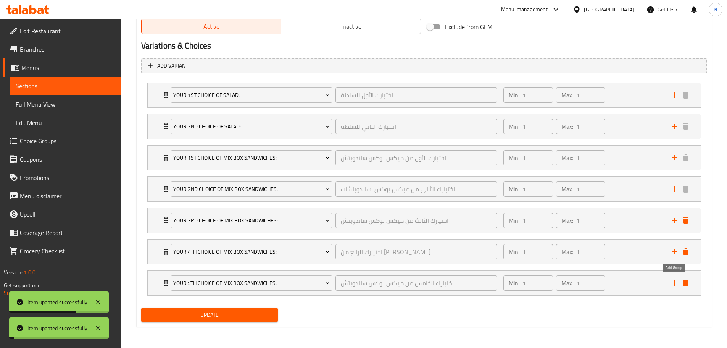
click at [674, 283] on icon "add" at bounding box center [674, 282] width 5 height 5
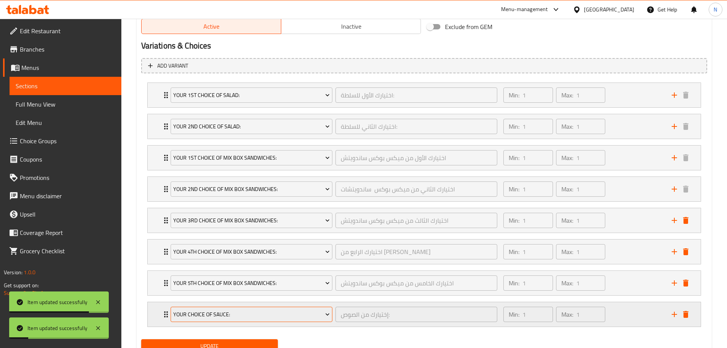
click at [304, 319] on button "Your Choice Of Sauce:" at bounding box center [252, 313] width 162 height 15
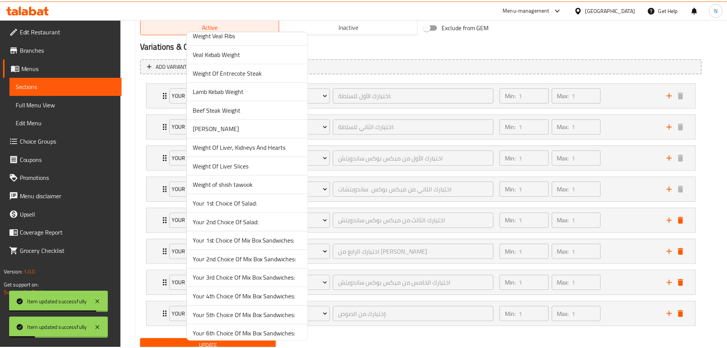
scroll to position [144, 0]
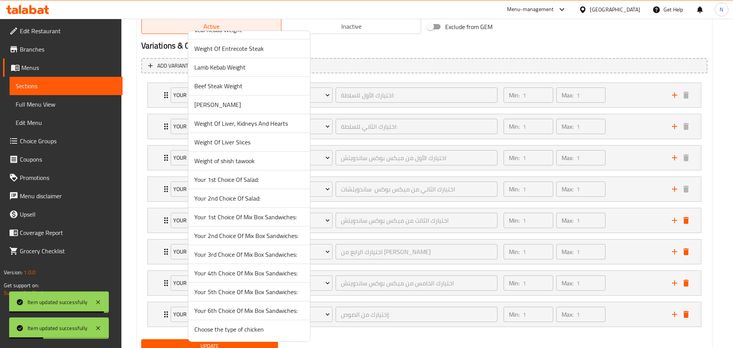
click at [220, 309] on span "Your 6th Choice Of Mix Box Sandwiches:" at bounding box center [249, 310] width 110 height 9
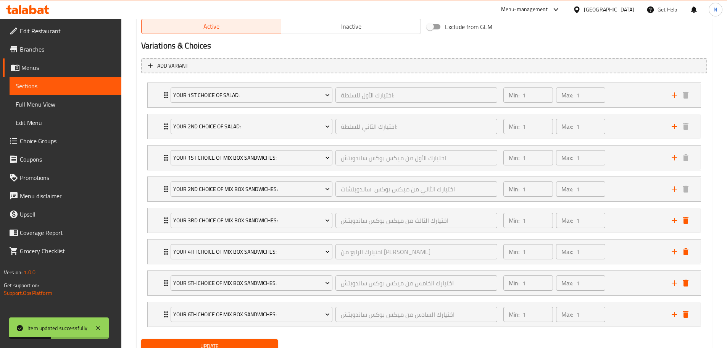
click at [240, 341] on button "Update" at bounding box center [209, 346] width 137 height 14
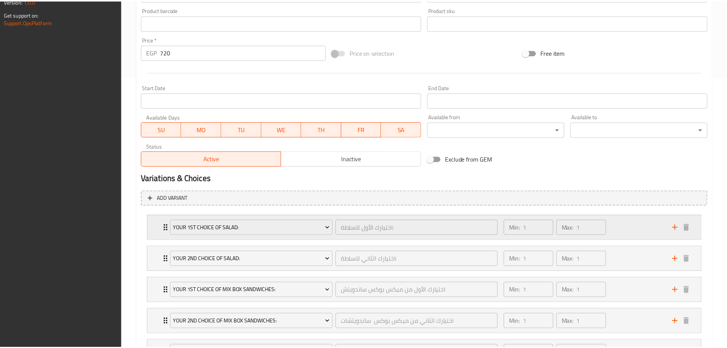
scroll to position [434, 0]
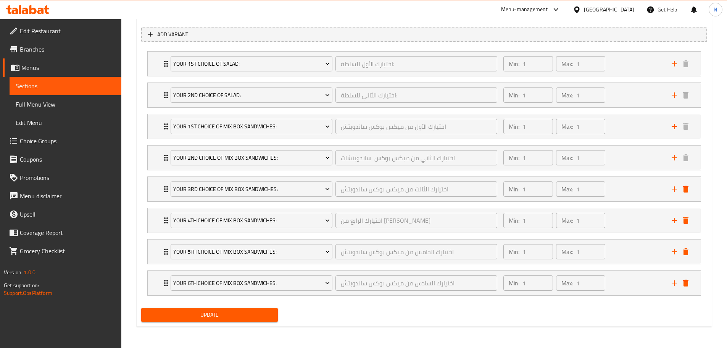
click at [607, 10] on div "Egypt" at bounding box center [604, 9] width 74 height 18
click at [584, 11] on div at bounding box center [578, 9] width 11 height 8
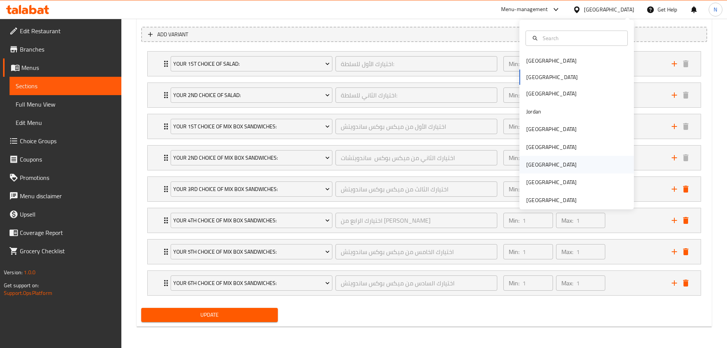
click at [532, 163] on div "Qatar" at bounding box center [551, 164] width 50 height 8
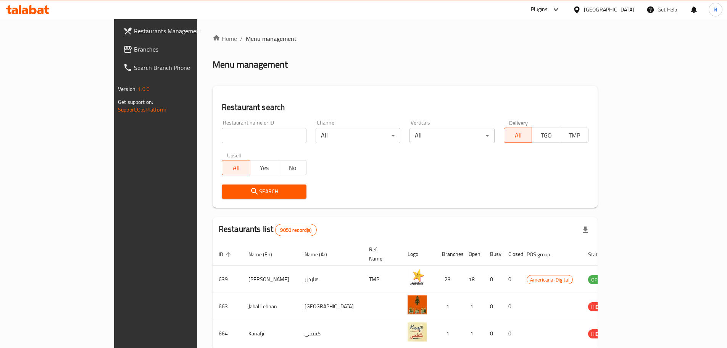
click at [134, 51] on span "Branches" at bounding box center [181, 49] width 95 height 9
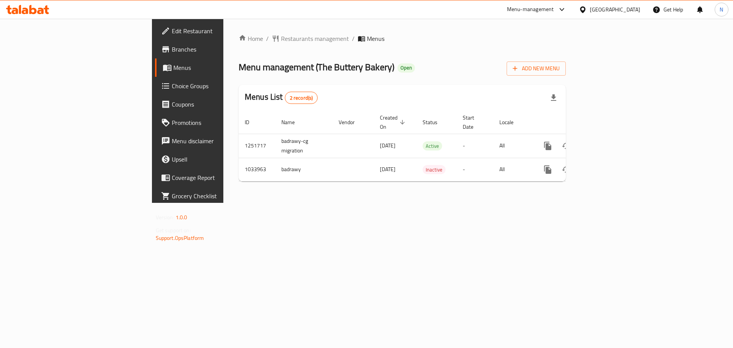
click at [628, 11] on div "[GEOGRAPHIC_DATA]" at bounding box center [614, 9] width 50 height 8
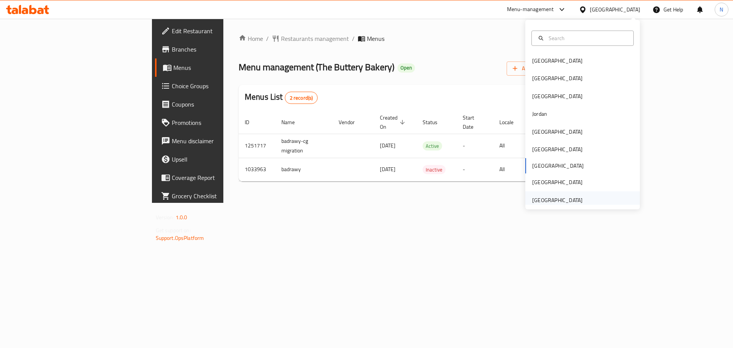
click at [551, 198] on div "[GEOGRAPHIC_DATA]" at bounding box center [557, 200] width 50 height 8
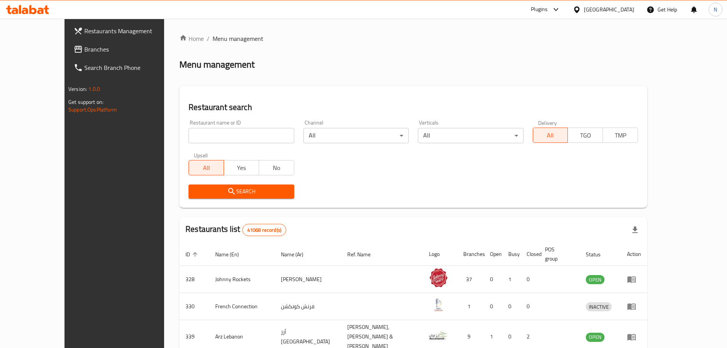
click at [84, 53] on span "Branches" at bounding box center [131, 49] width 95 height 9
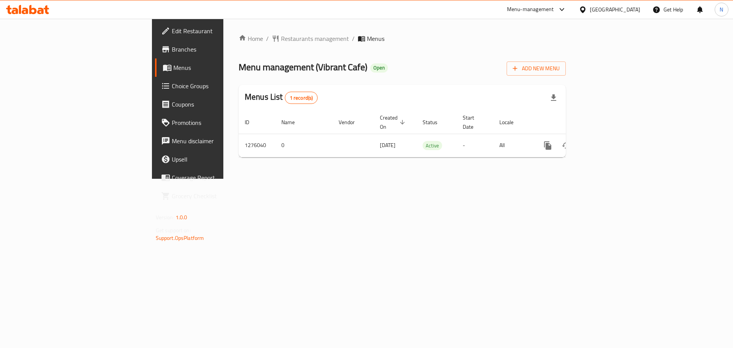
click at [598, 5] on div "[GEOGRAPHIC_DATA]" at bounding box center [614, 9] width 50 height 8
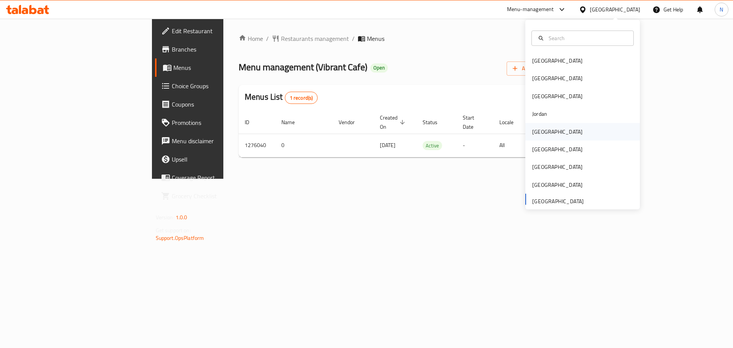
click at [543, 136] on div "[GEOGRAPHIC_DATA]" at bounding box center [557, 132] width 63 height 18
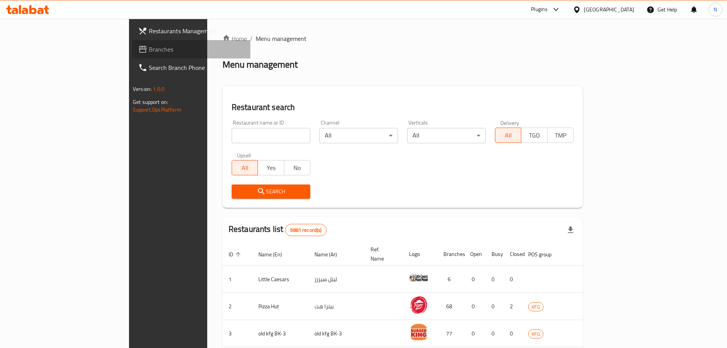
click at [149, 52] on span "Branches" at bounding box center [196, 49] width 95 height 9
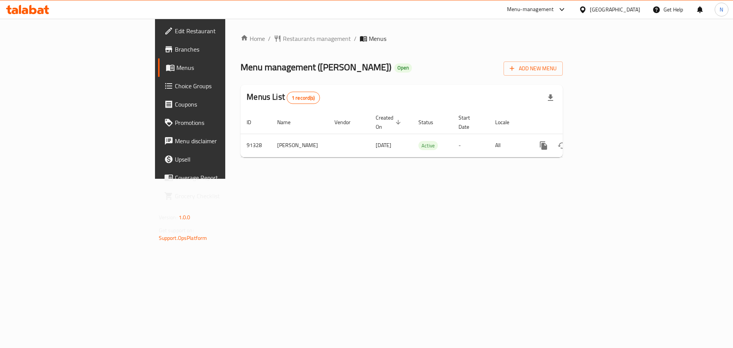
click at [240, 45] on div "Home / Restaurants management / Menus Menu management ( Ahwet Zeitouna ) Open A…" at bounding box center [401, 98] width 322 height 129
click at [283, 41] on span "Restaurants management" at bounding box center [317, 38] width 68 height 9
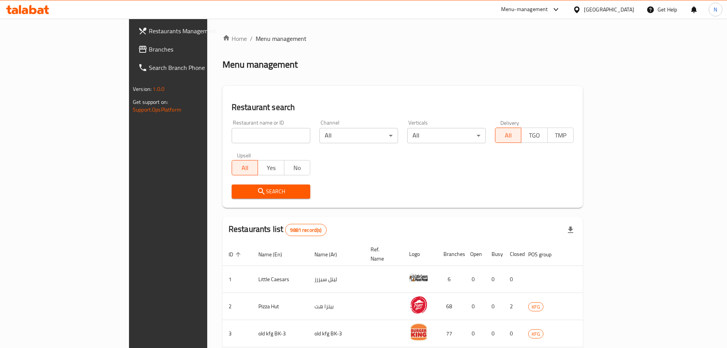
click at [129, 50] on div "Restaurants Management Branches Search Branch Phone Version: 1.0.0 Get support …" at bounding box center [363, 292] width 469 height 547
click at [149, 50] on span "Branches" at bounding box center [196, 49] width 95 height 9
